Goal: Information Seeking & Learning: Learn about a topic

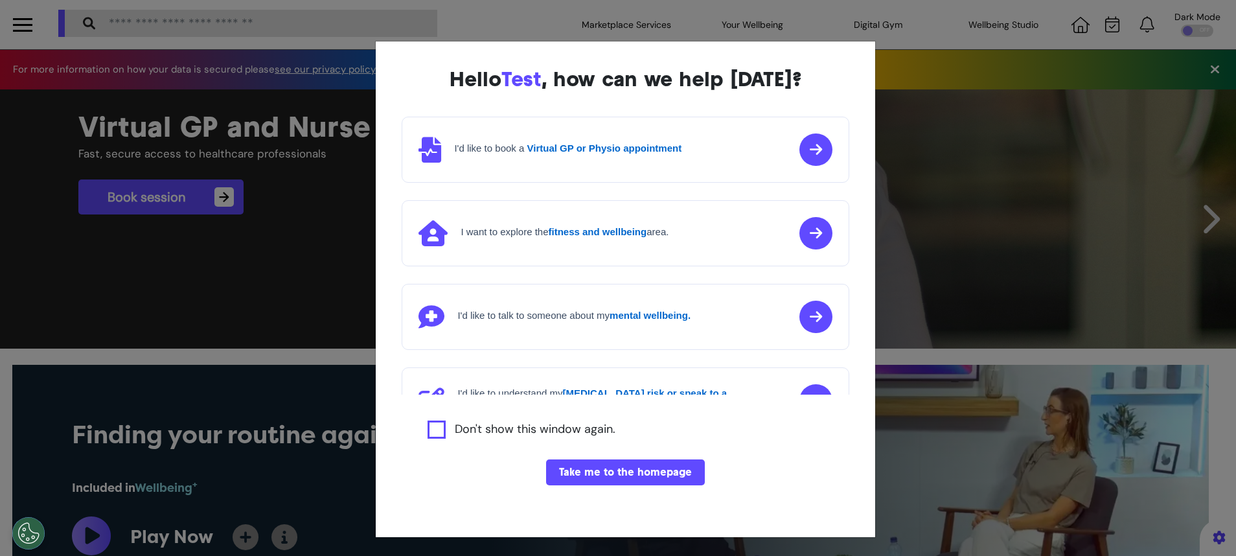
scroll to position [0, 617]
click at [668, 475] on button "Take me to the homepage" at bounding box center [625, 472] width 159 height 26
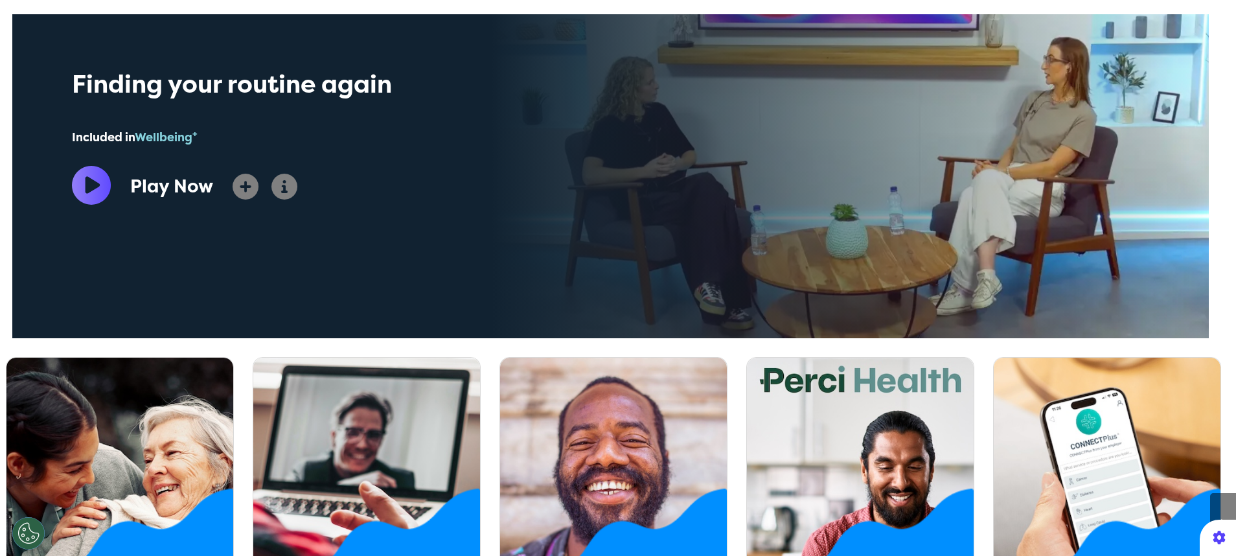
scroll to position [587, 0]
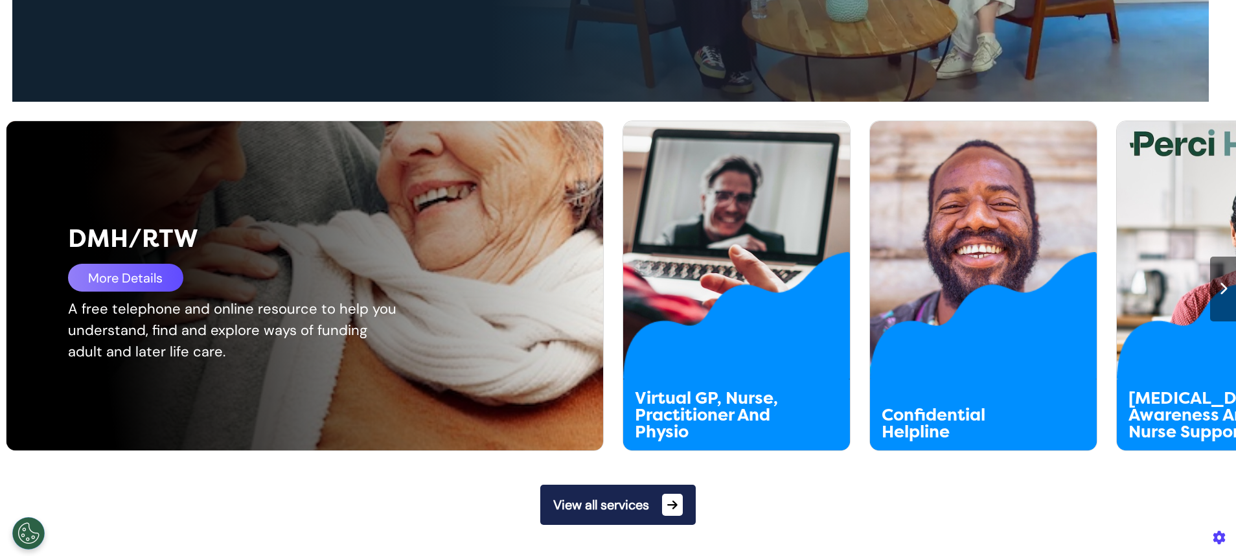
click at [133, 272] on div "More Details" at bounding box center [125, 278] width 115 height 28
